Goal: Information Seeking & Learning: Learn about a topic

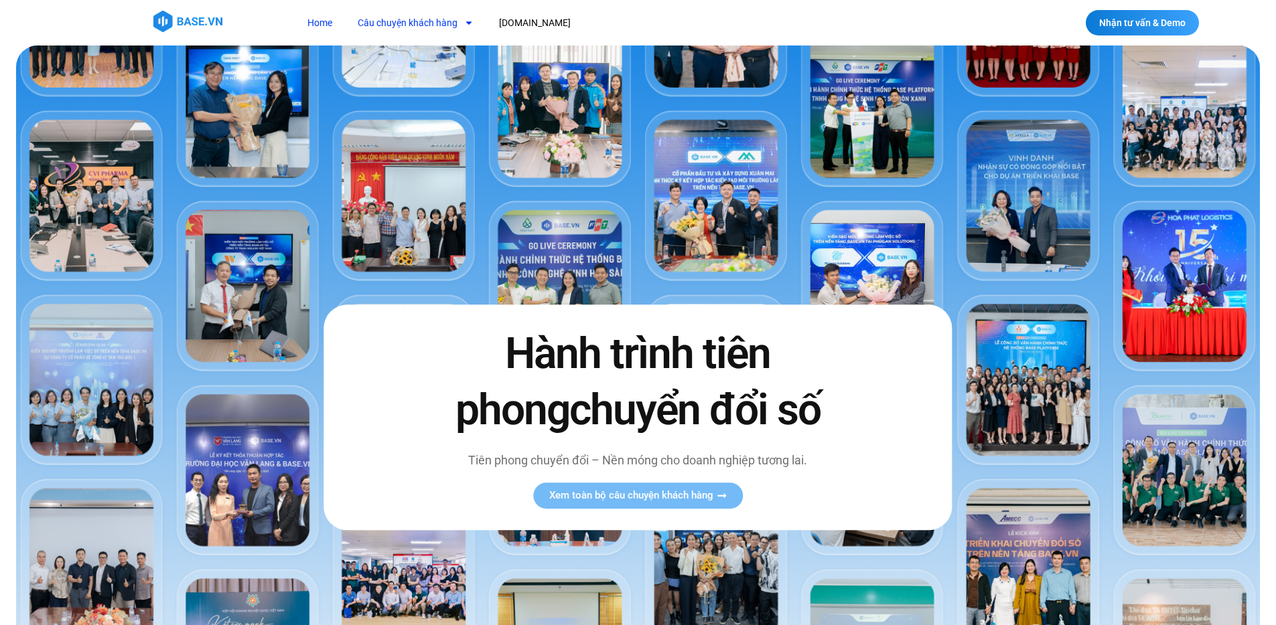
click at [452, 27] on link "Câu chuyện khách hàng" at bounding box center [416, 23] width 136 height 25
click at [412, 23] on link "Câu chuyện khách hàng" at bounding box center [416, 23] width 136 height 25
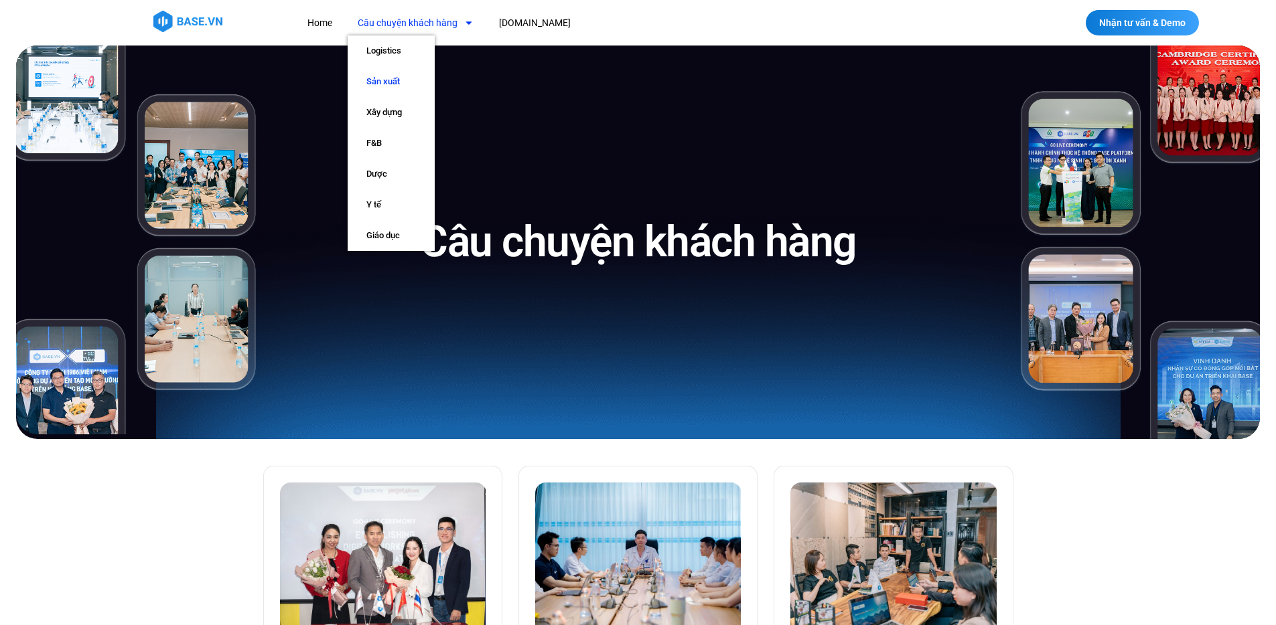
click at [406, 86] on link "Sản xuất" at bounding box center [391, 81] width 87 height 31
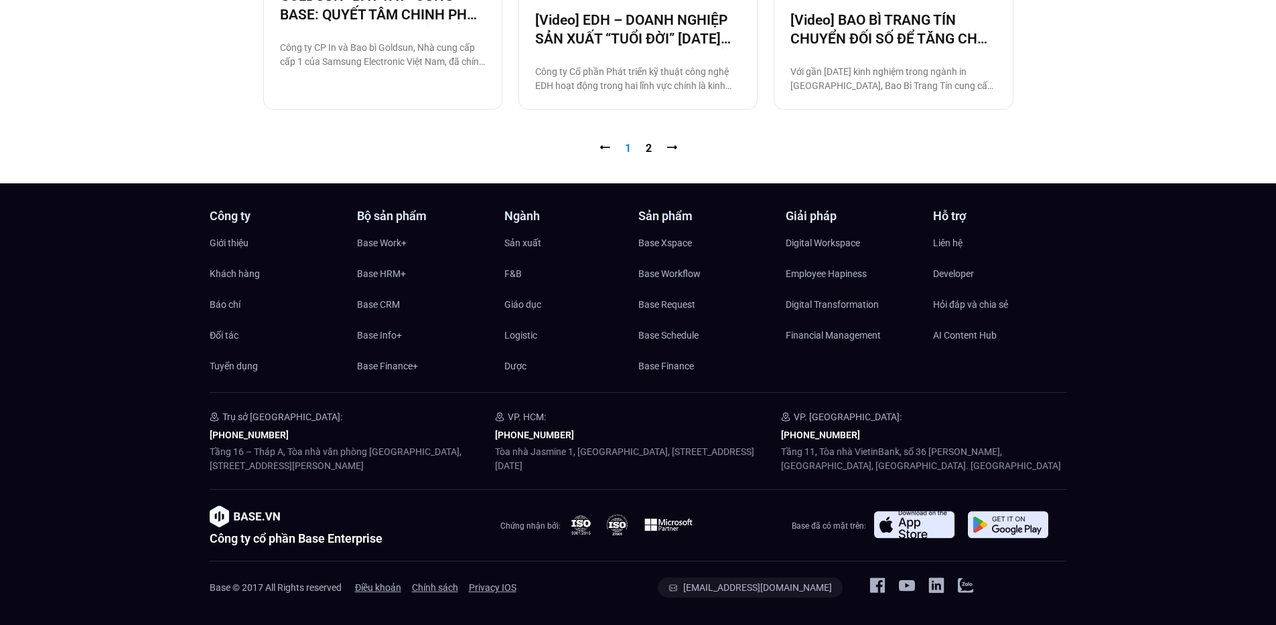
scroll to position [1435, 0]
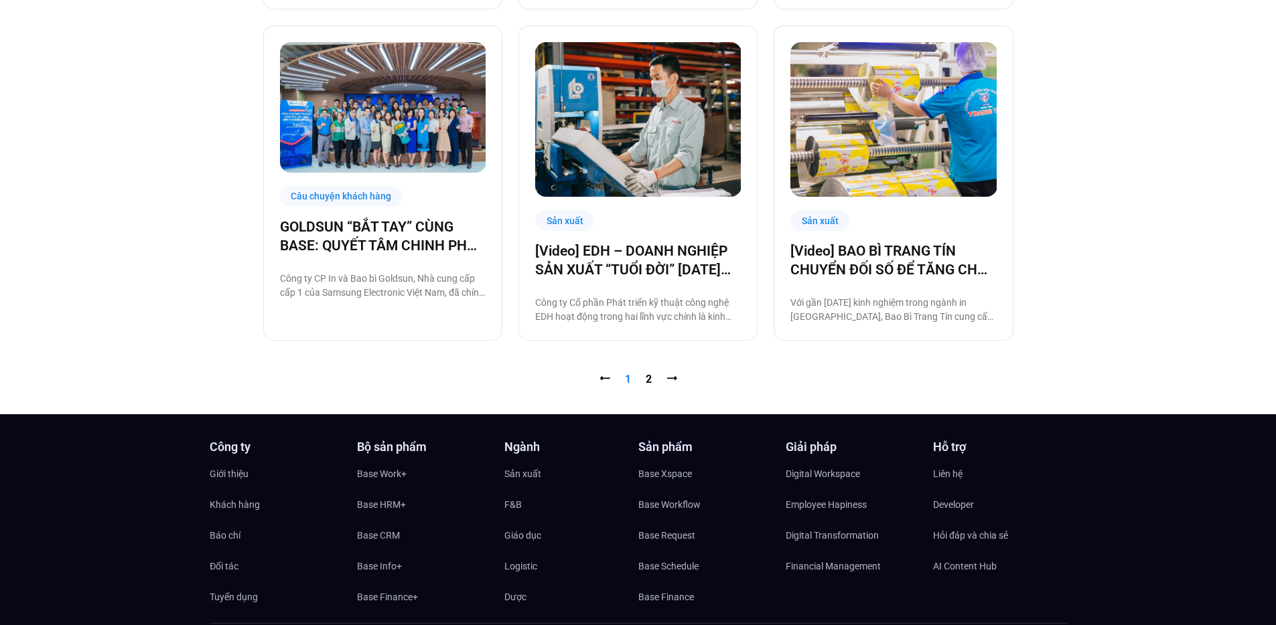
click at [647, 386] on nav "⭠ Trang 1 Trang 2 ⭢" at bounding box center [638, 380] width 750 height 16
click at [649, 381] on link "Trang 2" at bounding box center [648, 379] width 6 height 13
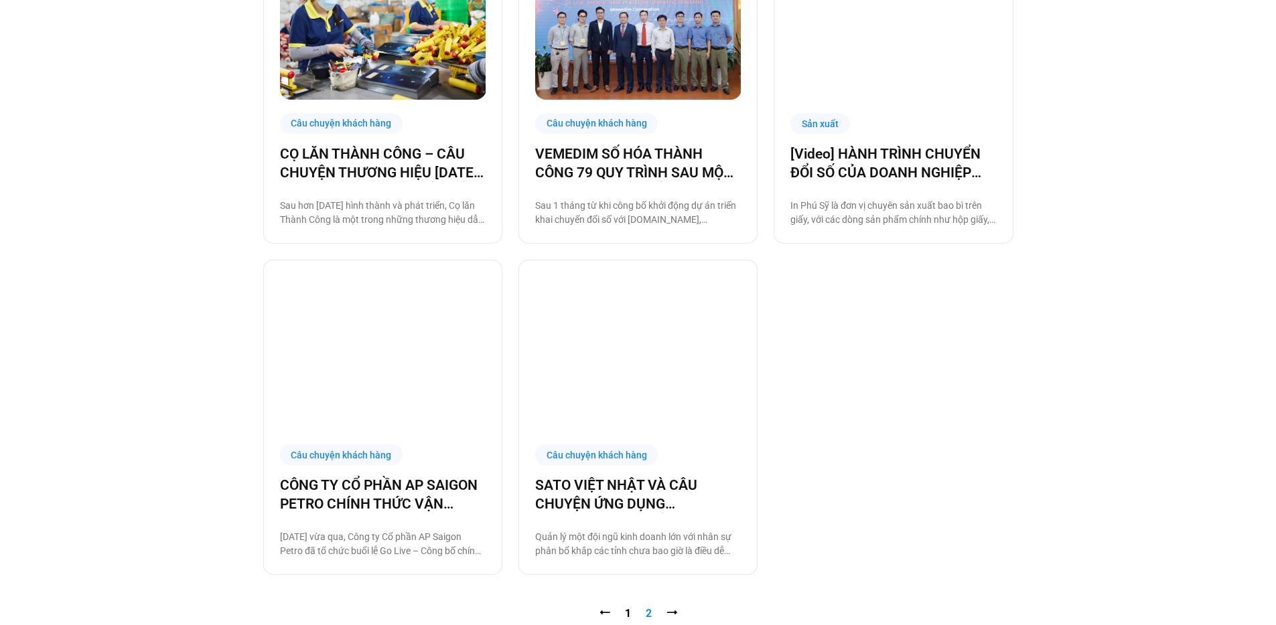
scroll to position [938, 0]
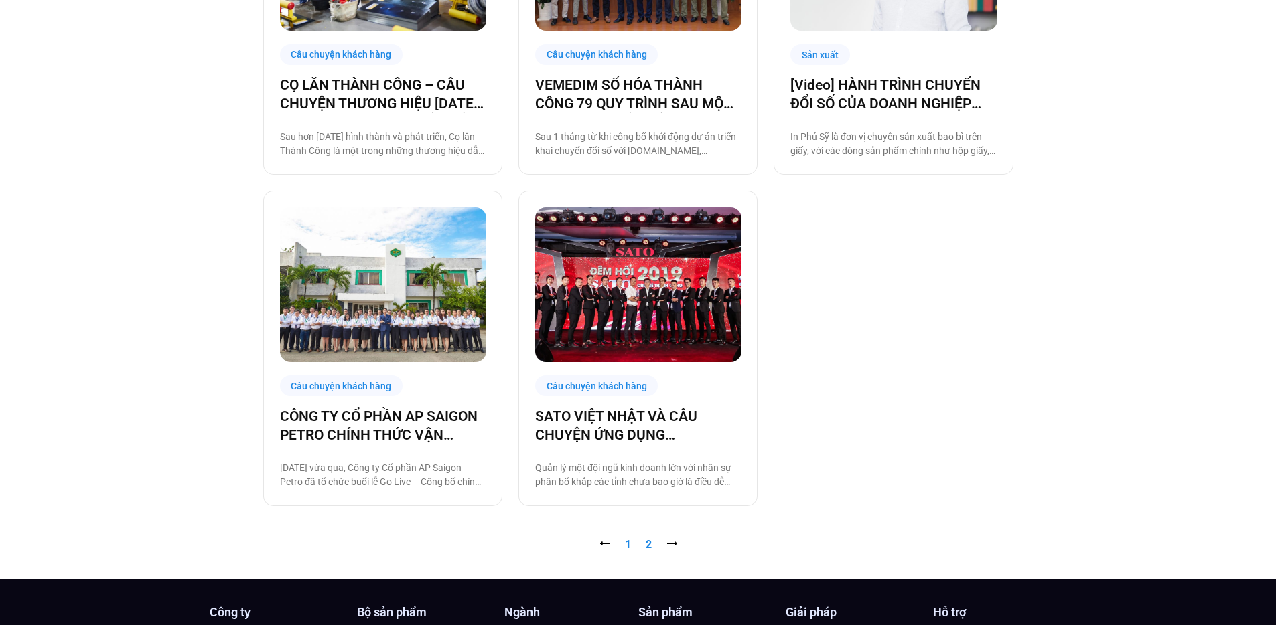
click at [623, 540] on nav "⭠ Trang 1 Trang 2 ⭢" at bounding box center [638, 545] width 750 height 16
click at [625, 541] on link "Trang 1" at bounding box center [628, 544] width 6 height 13
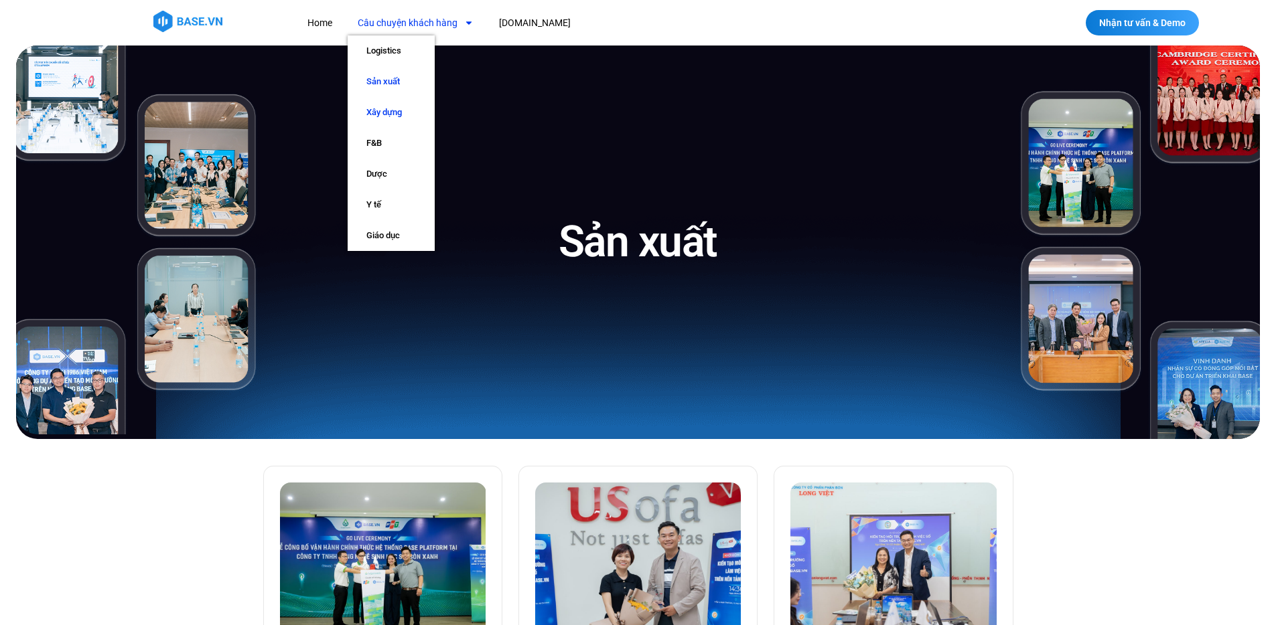
click at [392, 118] on link "Xây dựng" at bounding box center [391, 112] width 87 height 31
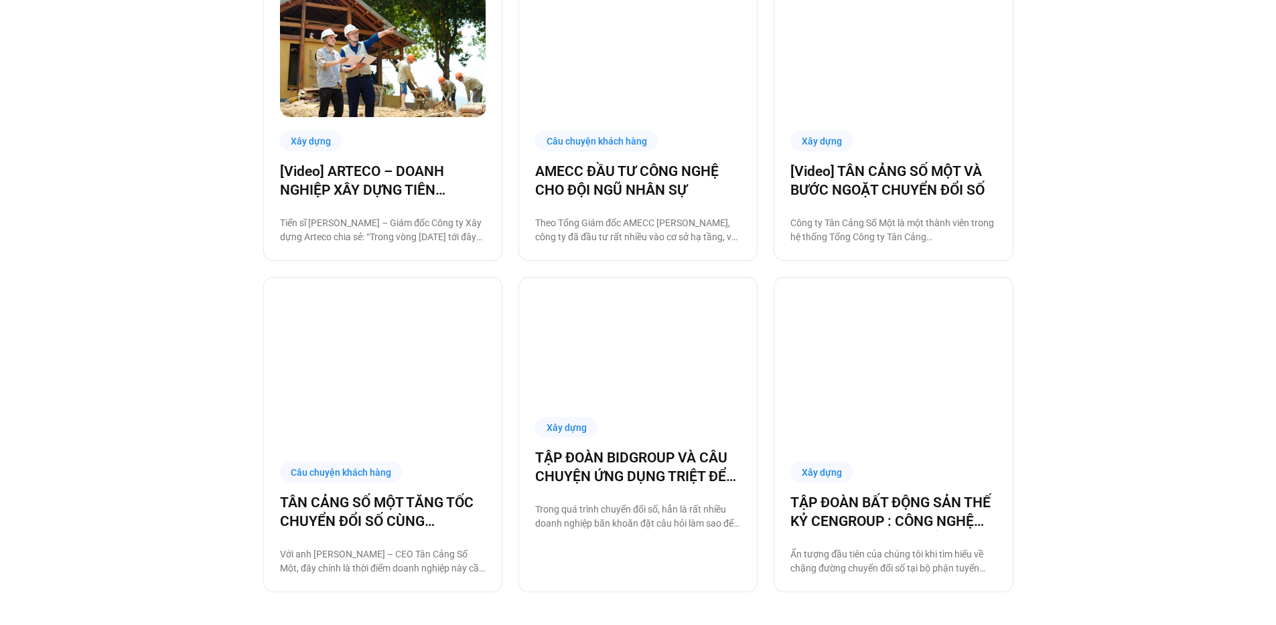
scroll to position [1320, 0]
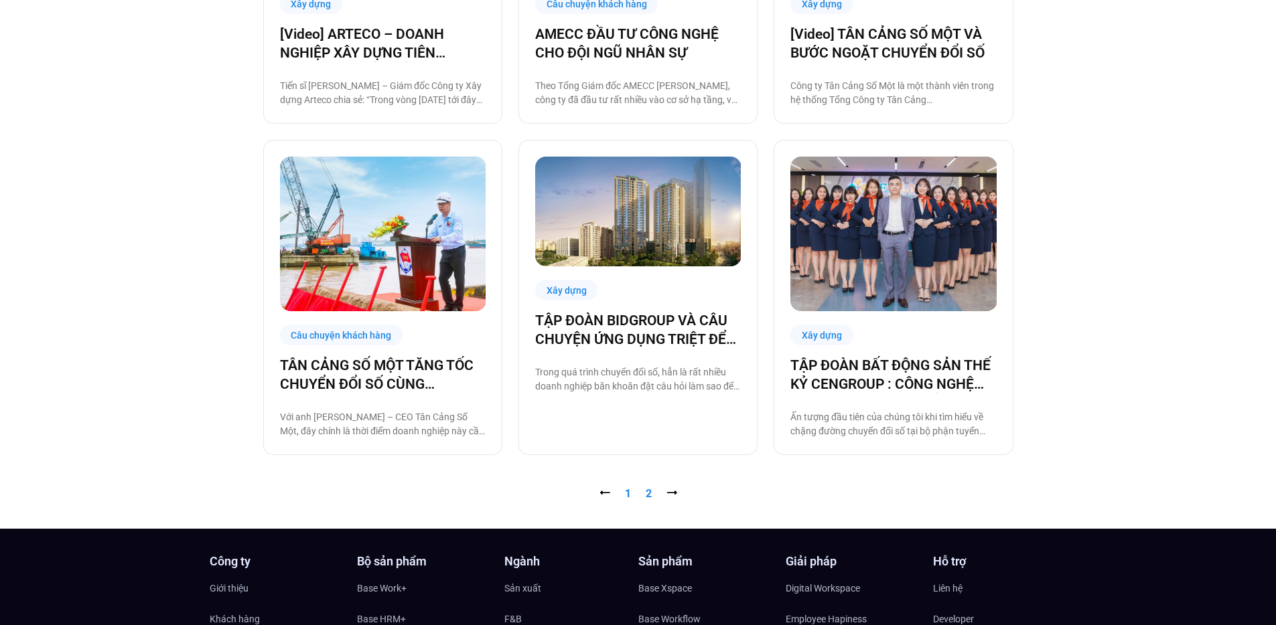
click at [646, 495] on link "Trang 2" at bounding box center [648, 493] width 6 height 13
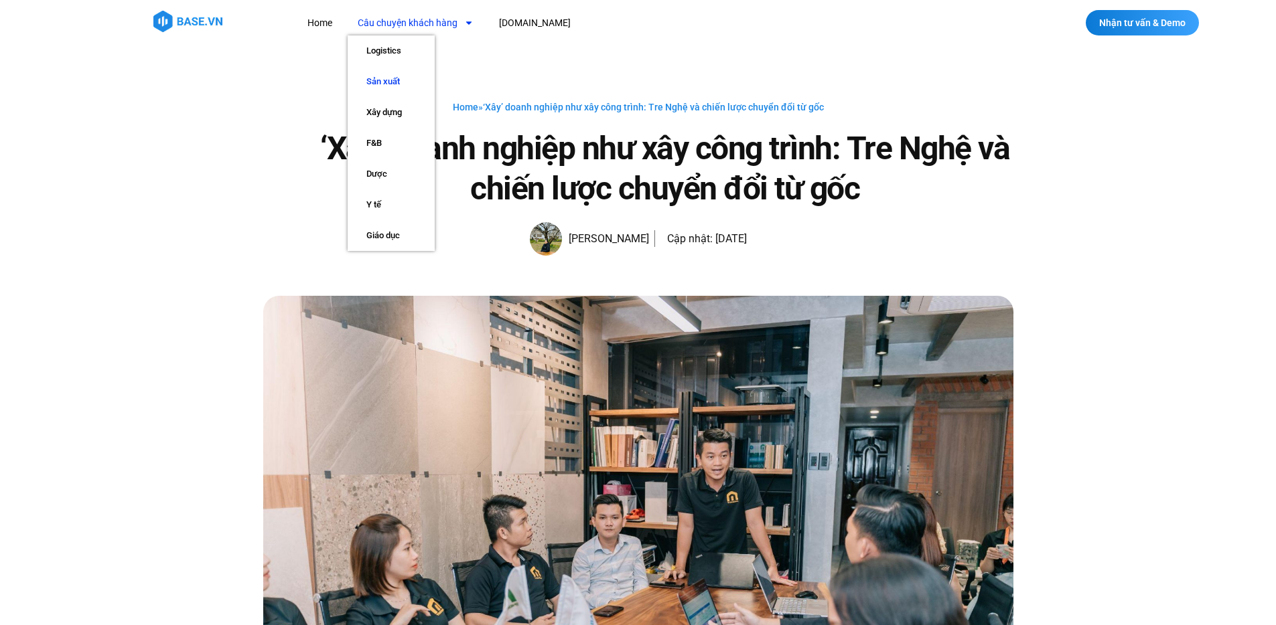
click at [394, 76] on link "Sản xuất" at bounding box center [391, 81] width 87 height 31
